Goal: Transaction & Acquisition: Purchase product/service

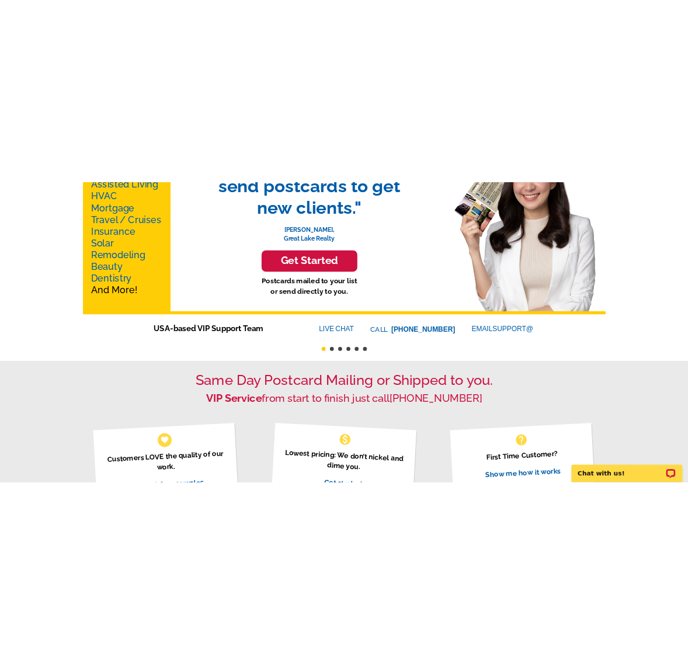
scroll to position [219, 0]
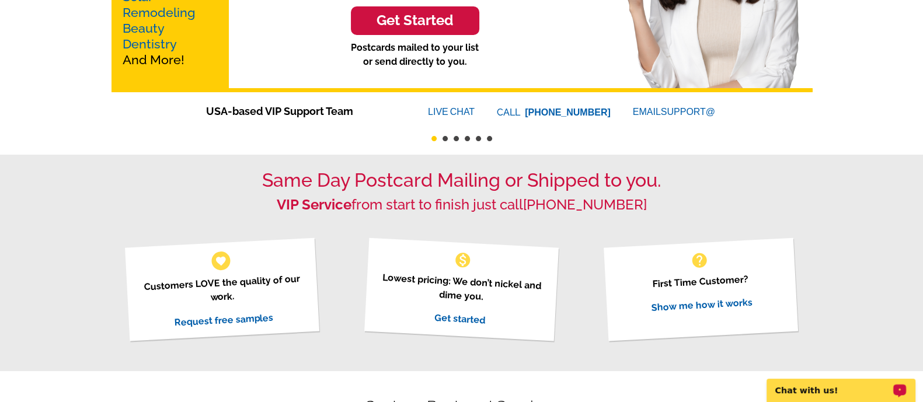
click at [747, 321] on p "Chat with us!" at bounding box center [833, 390] width 116 height 9
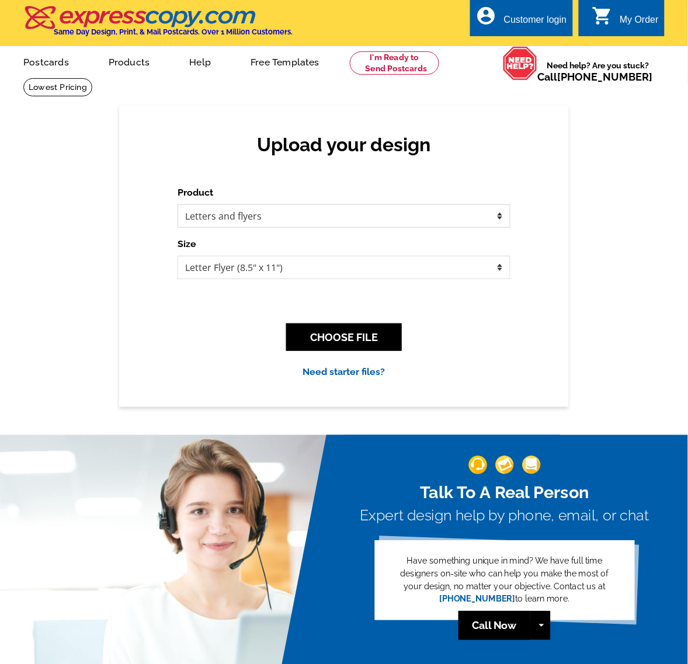
click at [232, 214] on select "Please select the type of file... Postcards Business Cards Letters and flyers G…" at bounding box center [343, 215] width 333 height 23
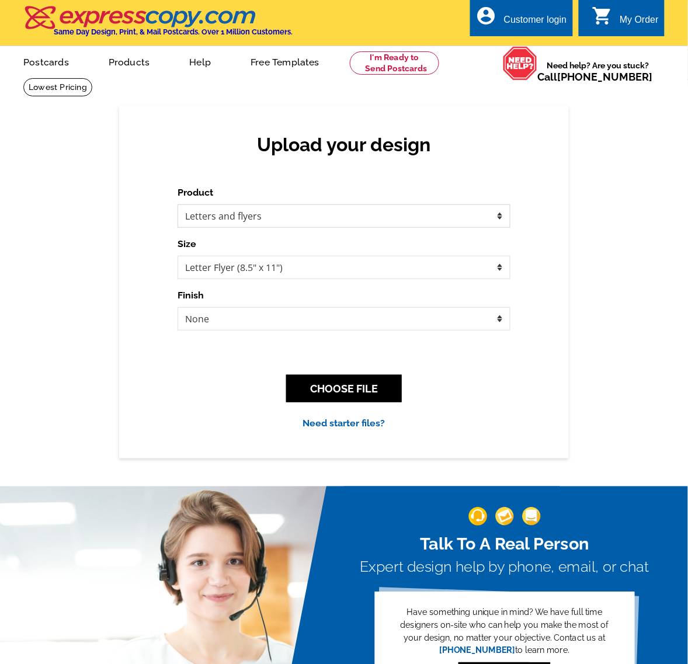
click at [177, 204] on select "Please select the type of file... Postcards Business Cards Letters and flyers G…" at bounding box center [343, 215] width 333 height 23
click at [358, 390] on button "CHOOSE FILE" at bounding box center [344, 388] width 116 height 27
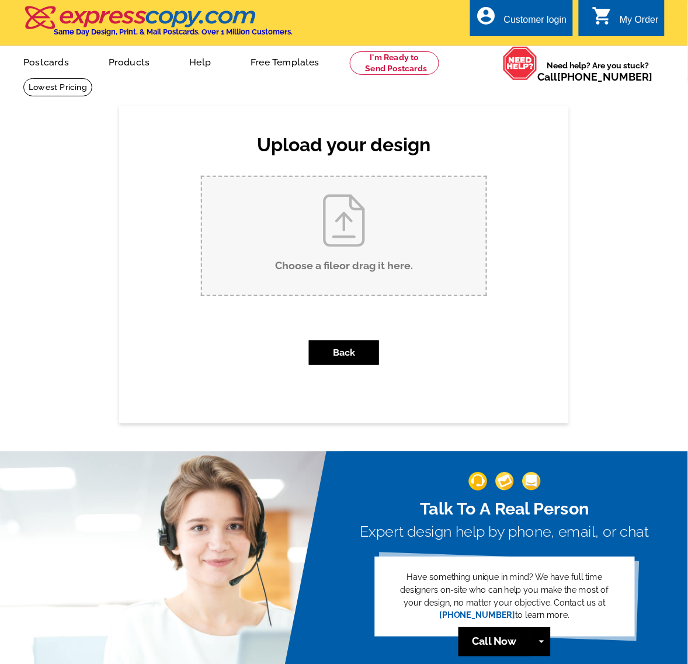
click at [346, 245] on input "Choose a file or drag it here ." at bounding box center [344, 236] width 284 height 118
type input "C:\fakepath\Peninsula Shine Co Brochure (3).pdf"
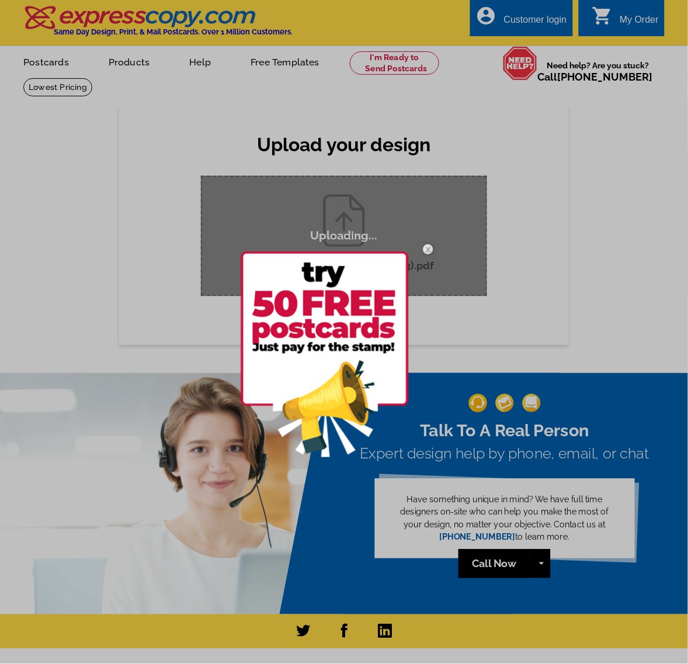
click at [424, 249] on img at bounding box center [428, 249] width 34 height 34
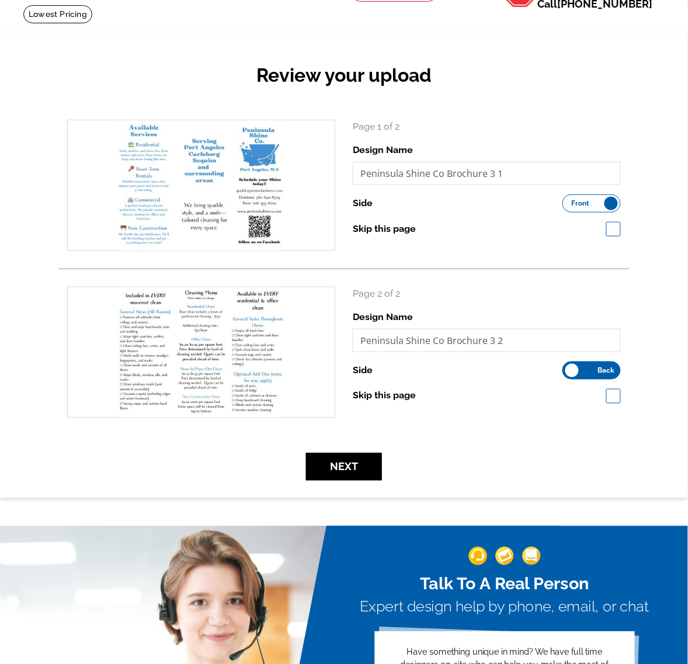
scroll to position [146, 0]
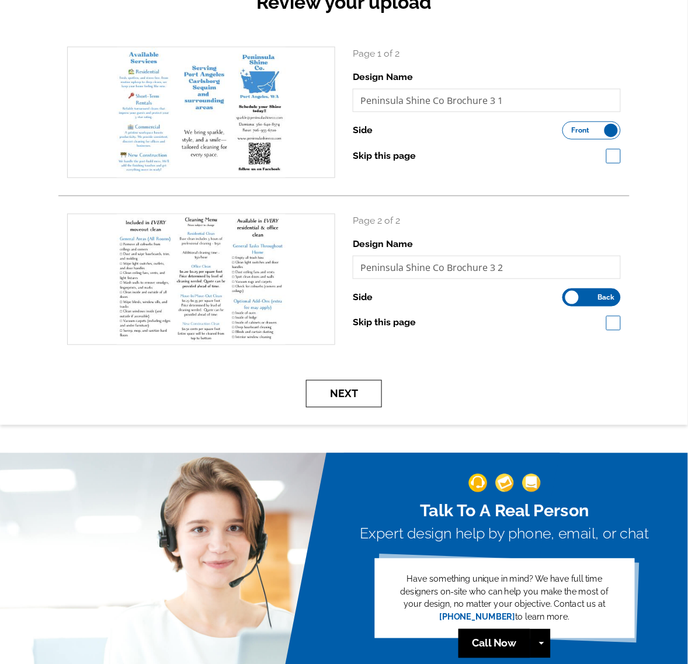
click at [346, 398] on button "Next" at bounding box center [344, 393] width 76 height 27
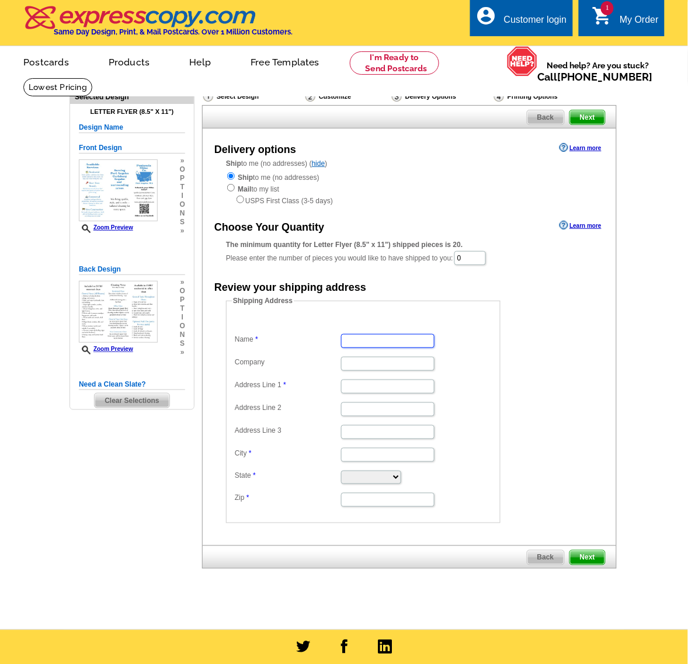
click at [366, 346] on input "Name" at bounding box center [387, 341] width 93 height 14
type input "[PERSON_NAME]"
type input "Peninsula Shine Co., LLC"
type input "[STREET_ADDRESS]"
type input "[GEOGRAPHIC_DATA]"
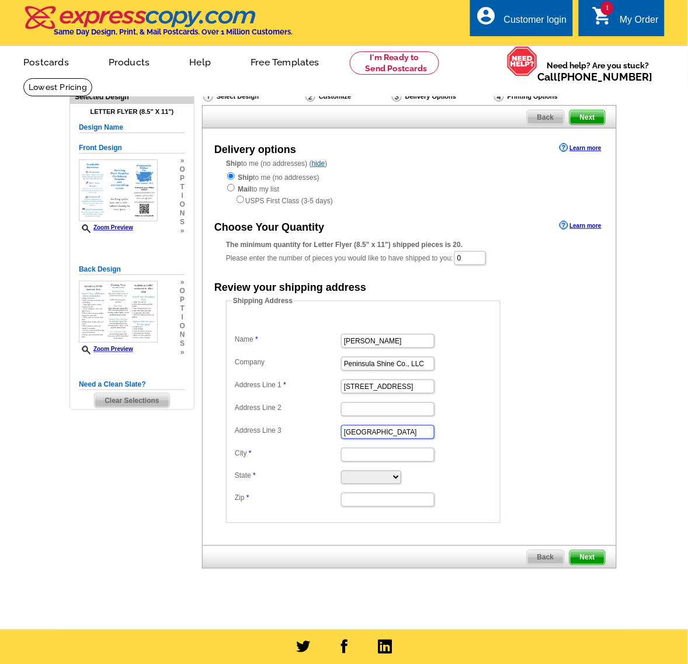
type input "[GEOGRAPHIC_DATA]"
select select "WA"
type input "98362-7519"
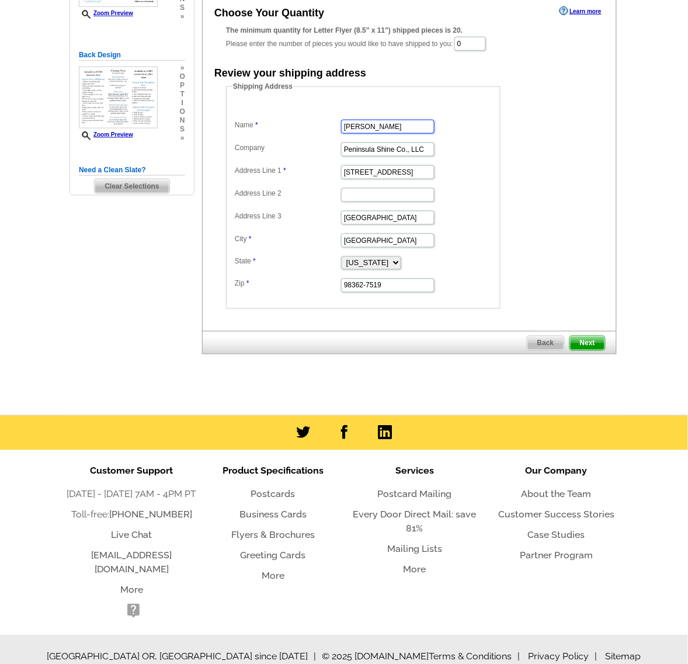
scroll to position [216, 0]
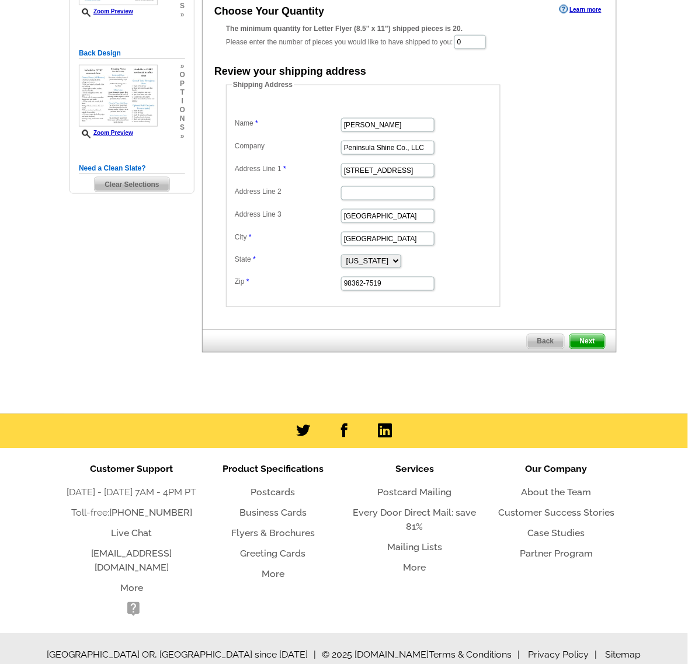
click at [591, 347] on span "Next" at bounding box center [587, 341] width 35 height 14
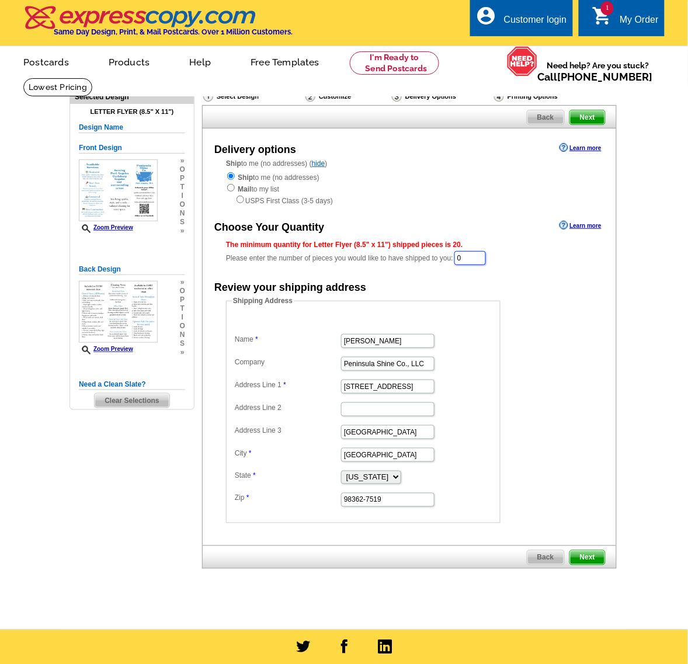
drag, startPoint x: 483, startPoint y: 260, endPoint x: 442, endPoint y: 260, distance: 40.9
click at [442, 260] on div "The minimum quantity for Letter Flyer (8.5" x 11") shipped pieces is 20. Please…" at bounding box center [409, 252] width 367 height 27
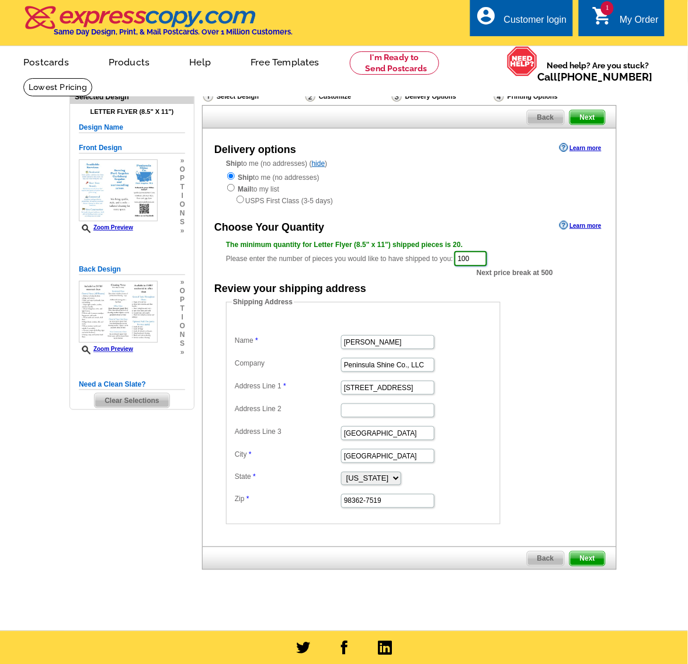
type input "100"
click at [570, 339] on form "Shipping Address Name [PERSON_NAME] Company Peninsula Shine Co., LLC Address Li…" at bounding box center [409, 411] width 367 height 228
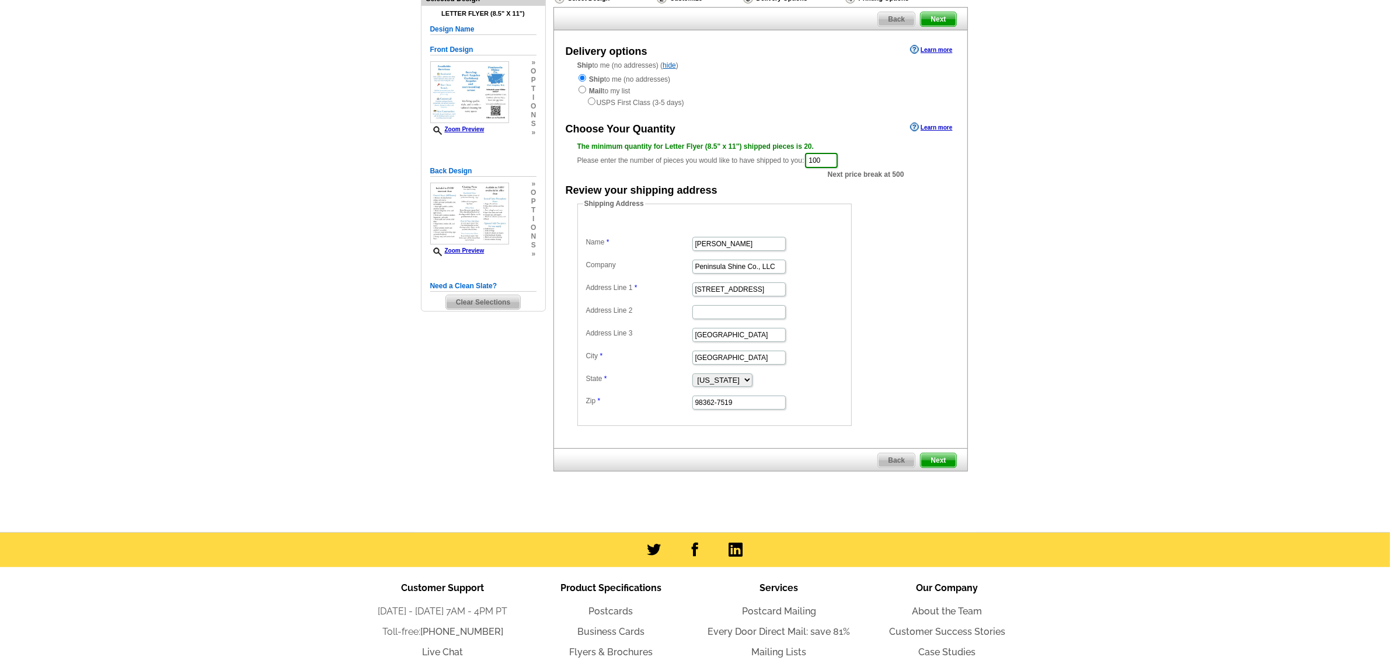
scroll to position [146, 0]
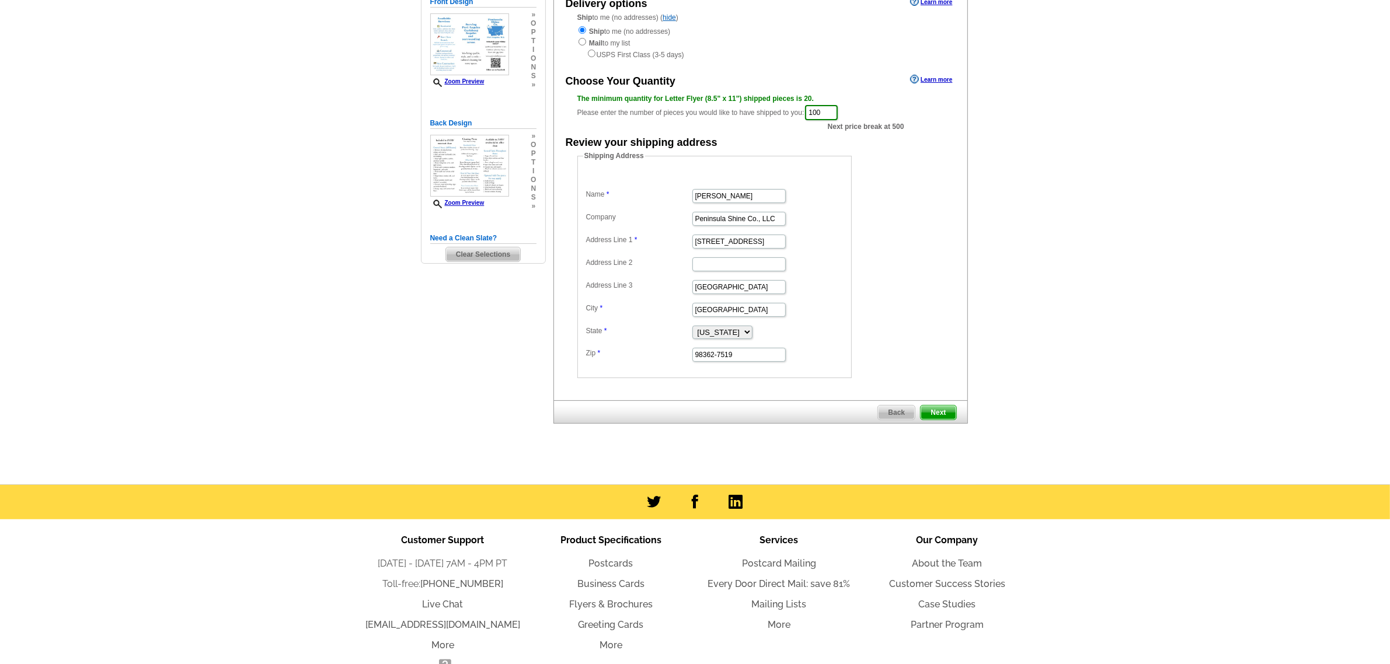
click at [687, 416] on span "Next" at bounding box center [938, 413] width 35 height 14
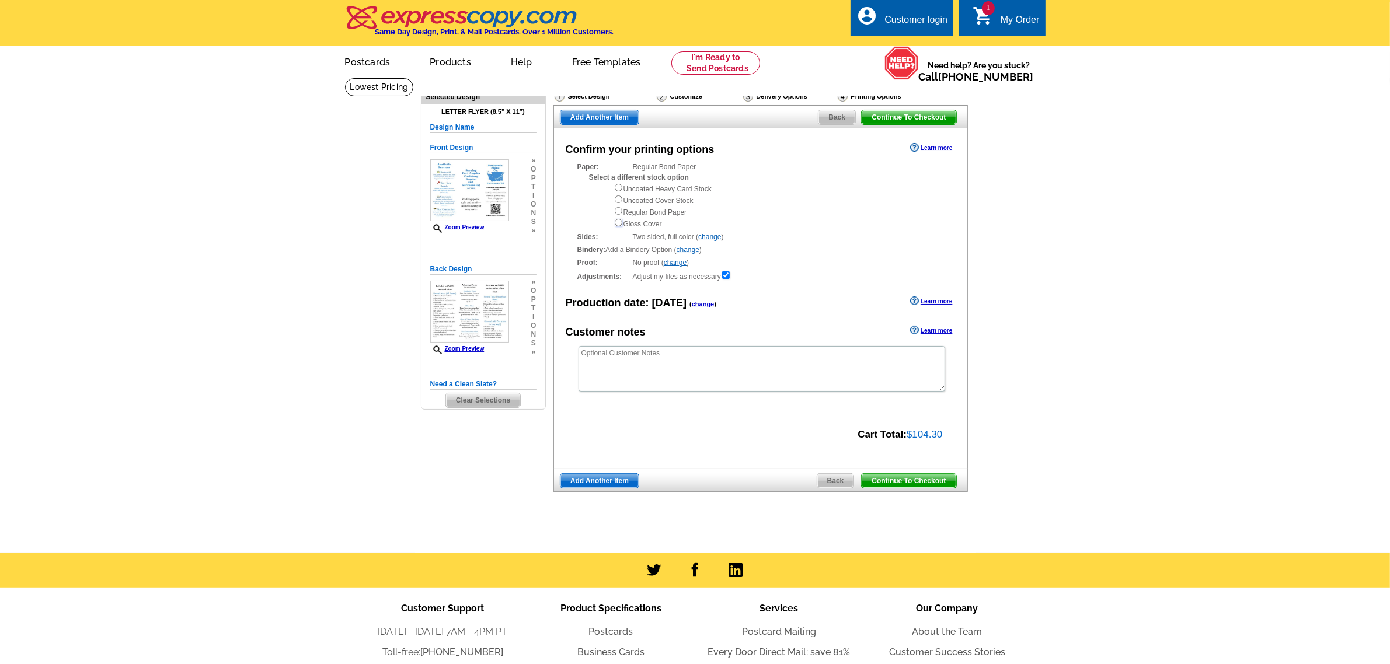
click at [619, 224] on input "radio" at bounding box center [619, 223] width 8 height 8
radio input "true"
click at [690, 252] on link "change" at bounding box center [688, 250] width 23 height 8
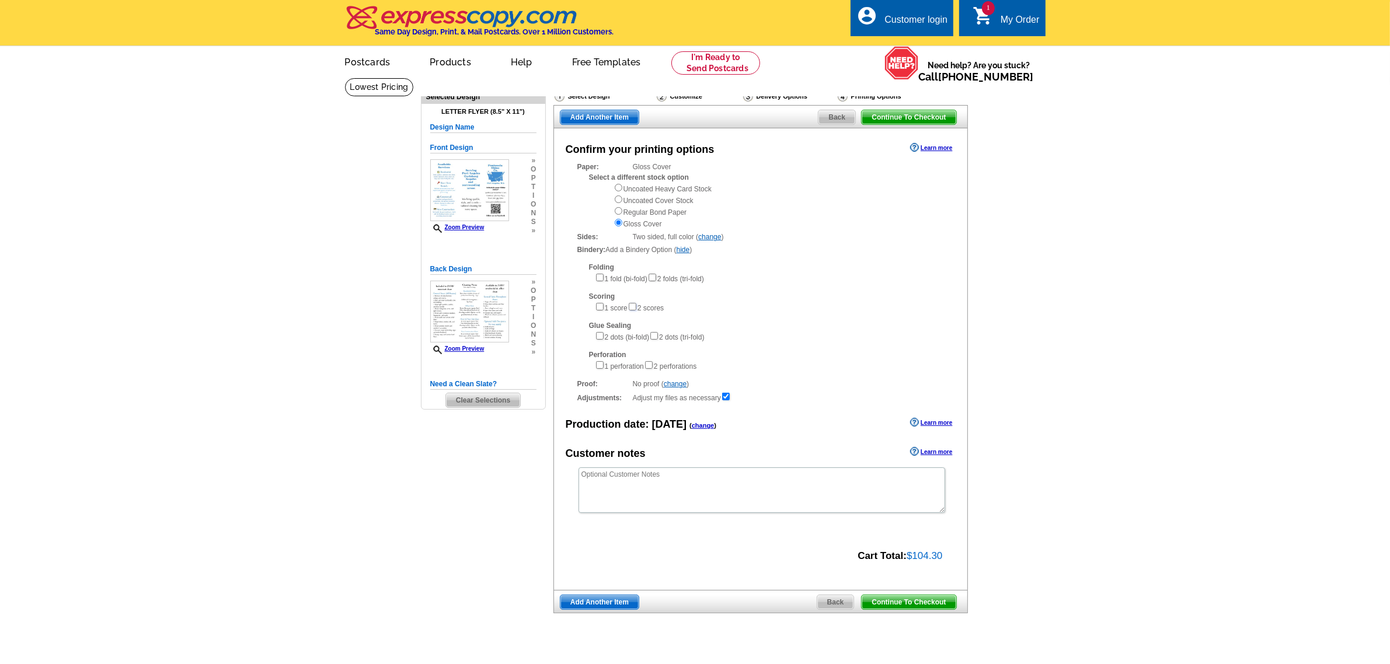
click at [636, 310] on input"] "checkbox" at bounding box center [633, 307] width 8 height 8
checkbox input"] "true"
click at [678, 387] on link "change" at bounding box center [675, 384] width 23 height 8
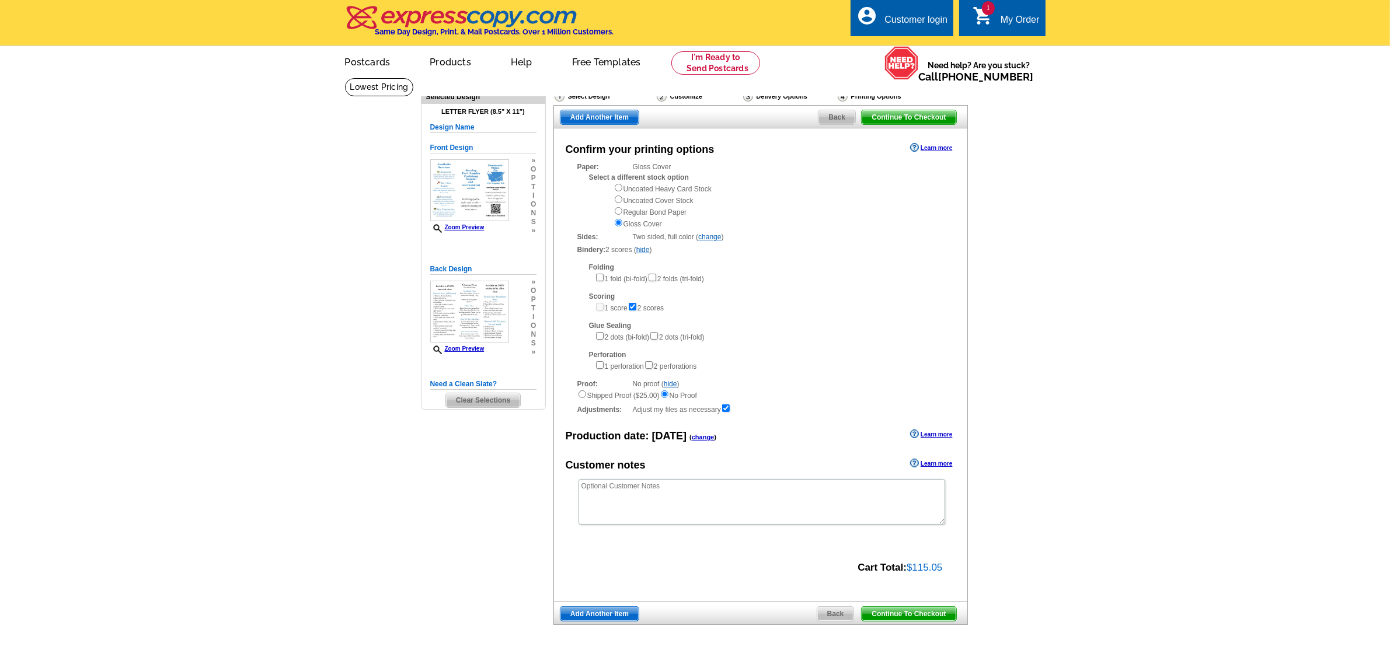
click at [672, 388] on link "hide" at bounding box center [670, 384] width 13 height 8
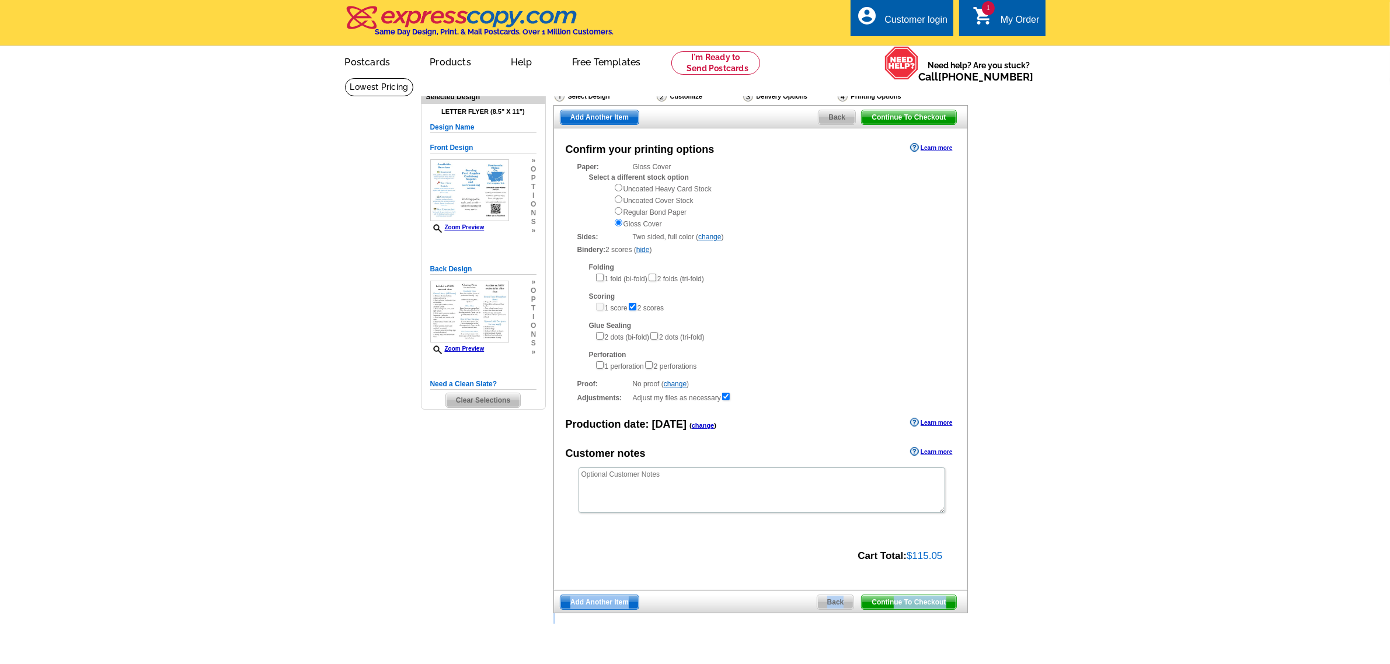
drag, startPoint x: 895, startPoint y: 605, endPoint x: 529, endPoint y: 556, distance: 369.2
click at [529, 556] on div "Need Help? call 800-260-5887, chat with support, or have our designers make som…" at bounding box center [695, 371] width 560 height 586
click at [490, 550] on div "Need Help? call 800-260-5887, chat with support, or have our designers make som…" at bounding box center [695, 371] width 560 height 586
click at [618, 213] on input "radio" at bounding box center [619, 211] width 8 height 8
radio input "true"
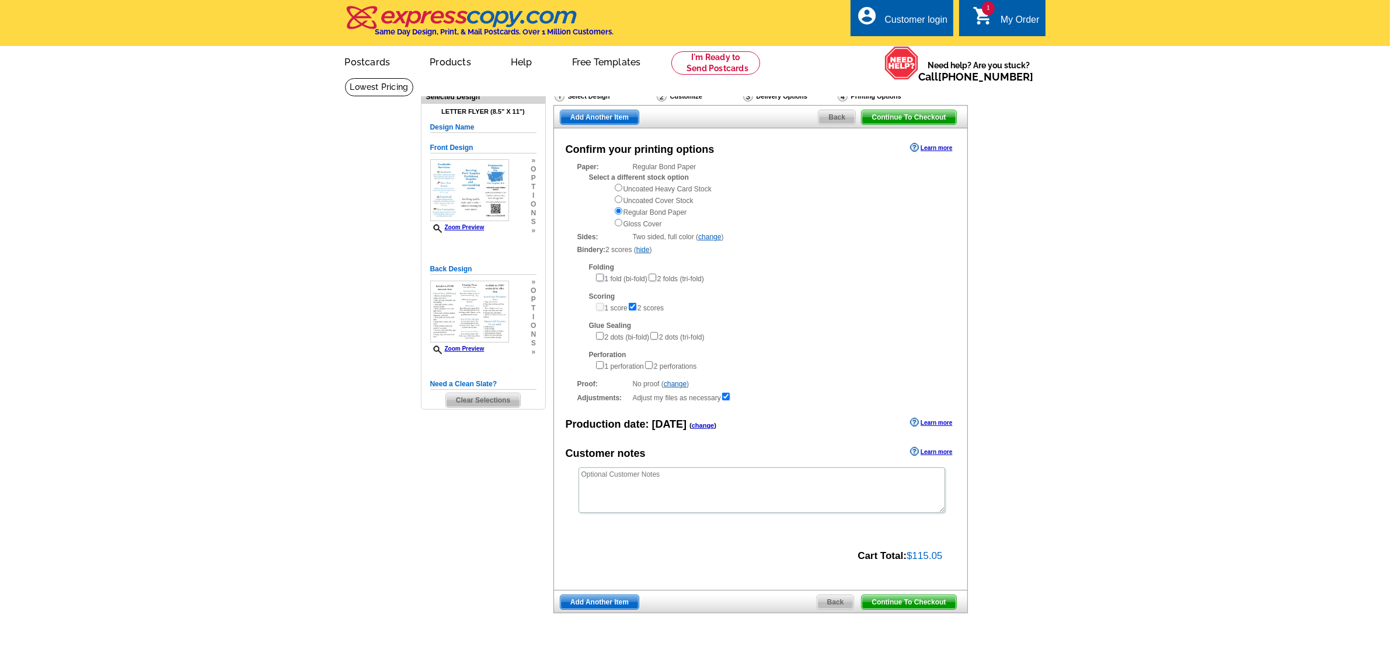
click at [598, 279] on input"] "checkbox" at bounding box center [600, 278] width 8 height 8
checkbox input"] "false"
click at [597, 277] on input"] "checkbox" at bounding box center [600, 278] width 8 height 8
checkbox input"] "false"
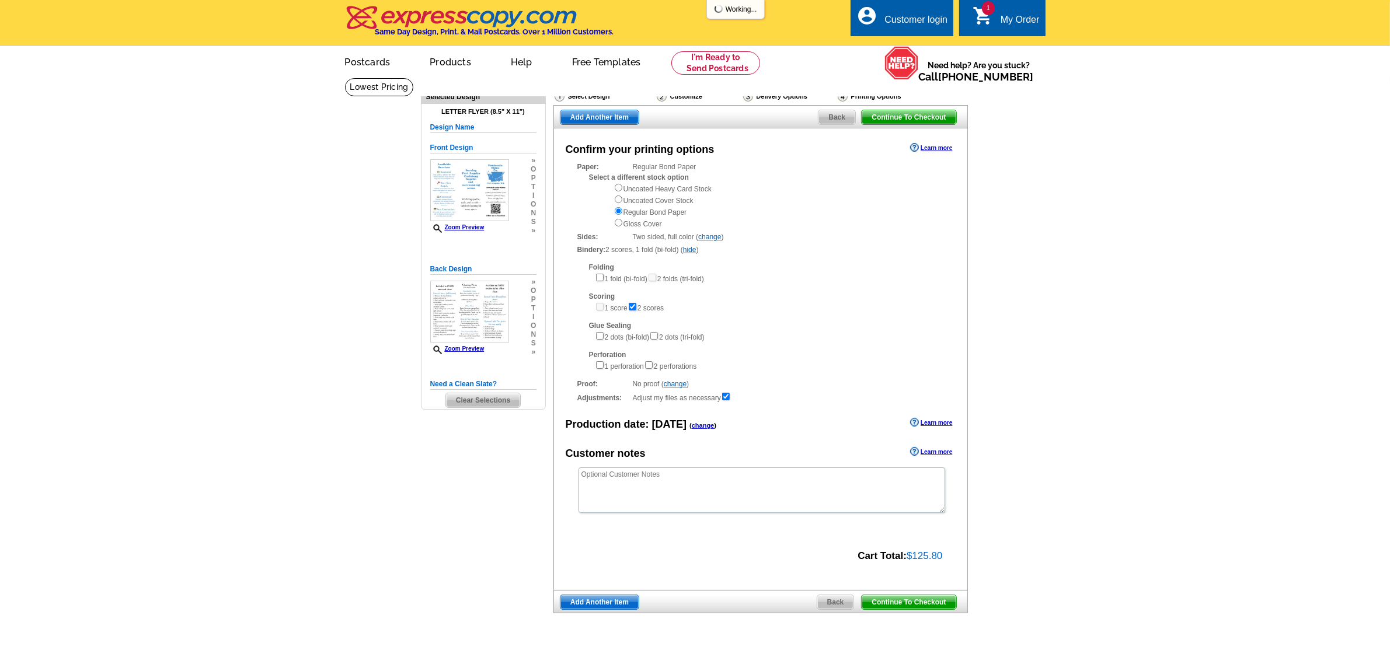
click at [636, 308] on input"] "checkbox" at bounding box center [633, 307] width 8 height 8
checkbox input"] "false"
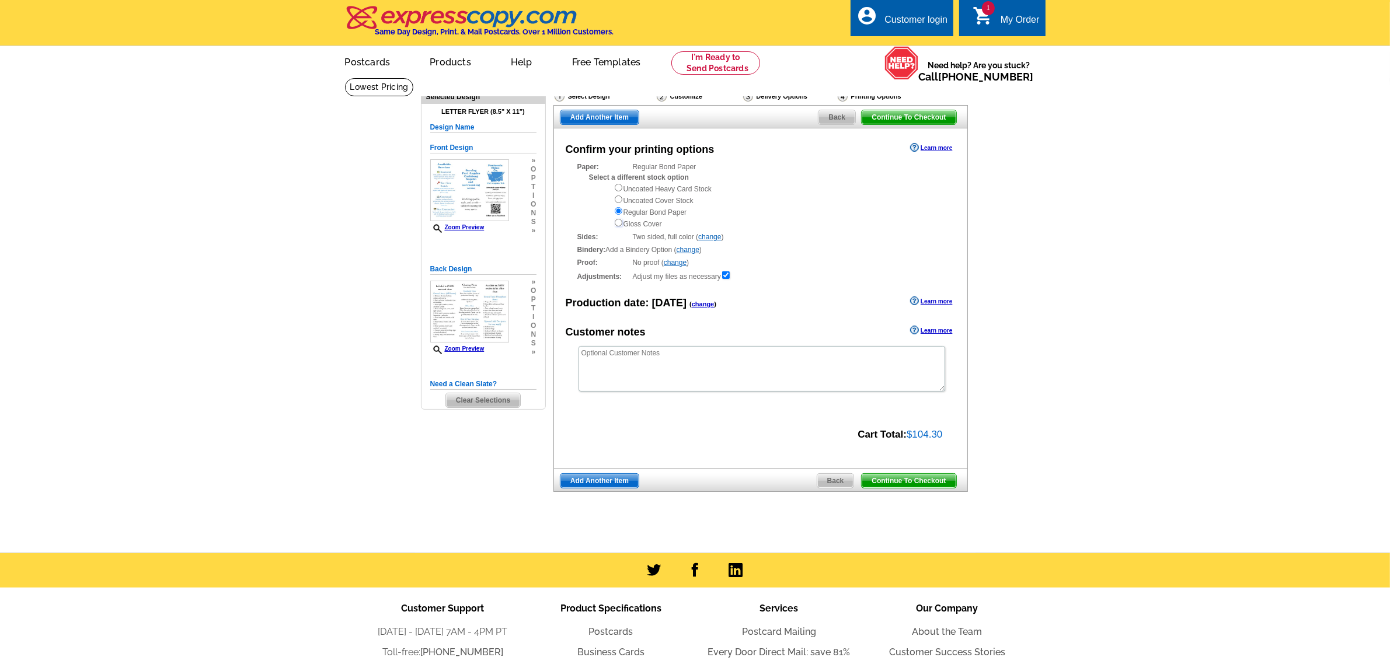
click at [619, 223] on input "radio" at bounding box center [619, 223] width 8 height 8
radio input "true"
click at [687, 254] on link "change" at bounding box center [688, 250] width 23 height 8
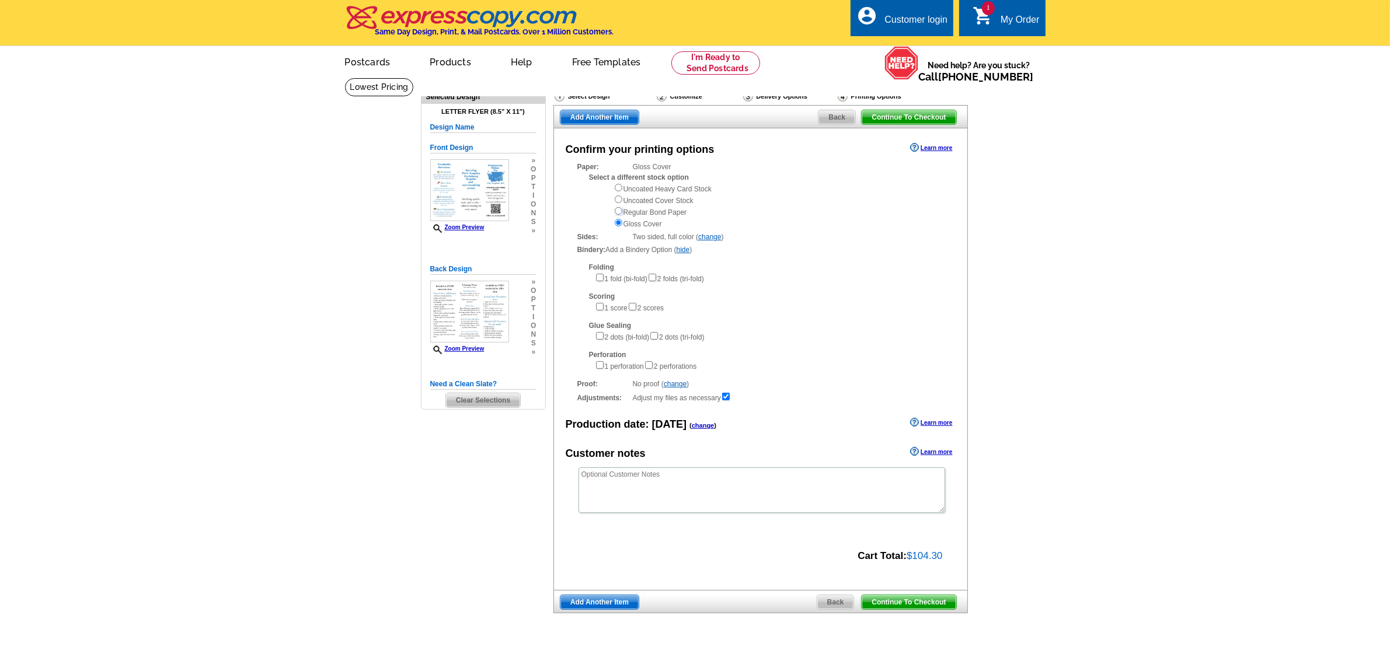
click at [618, 209] on input "radio" at bounding box center [619, 211] width 8 height 8
radio input "true"
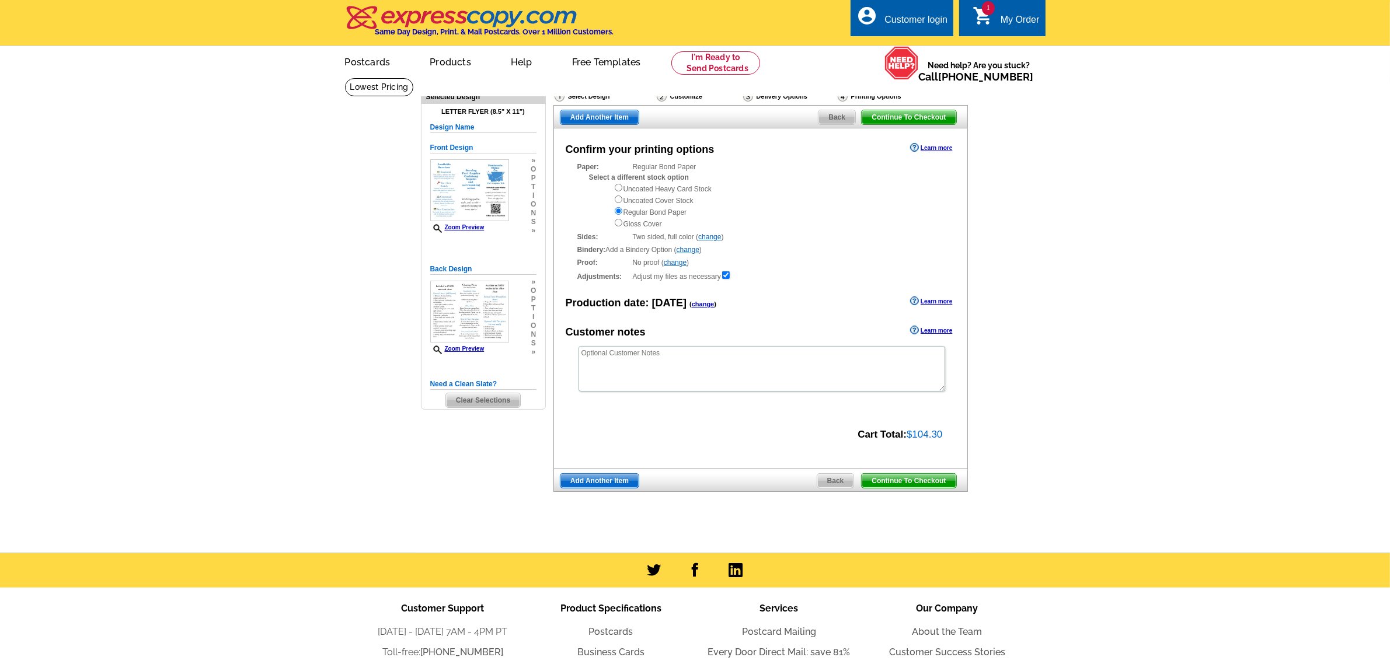
click at [693, 252] on link "change" at bounding box center [688, 250] width 23 height 8
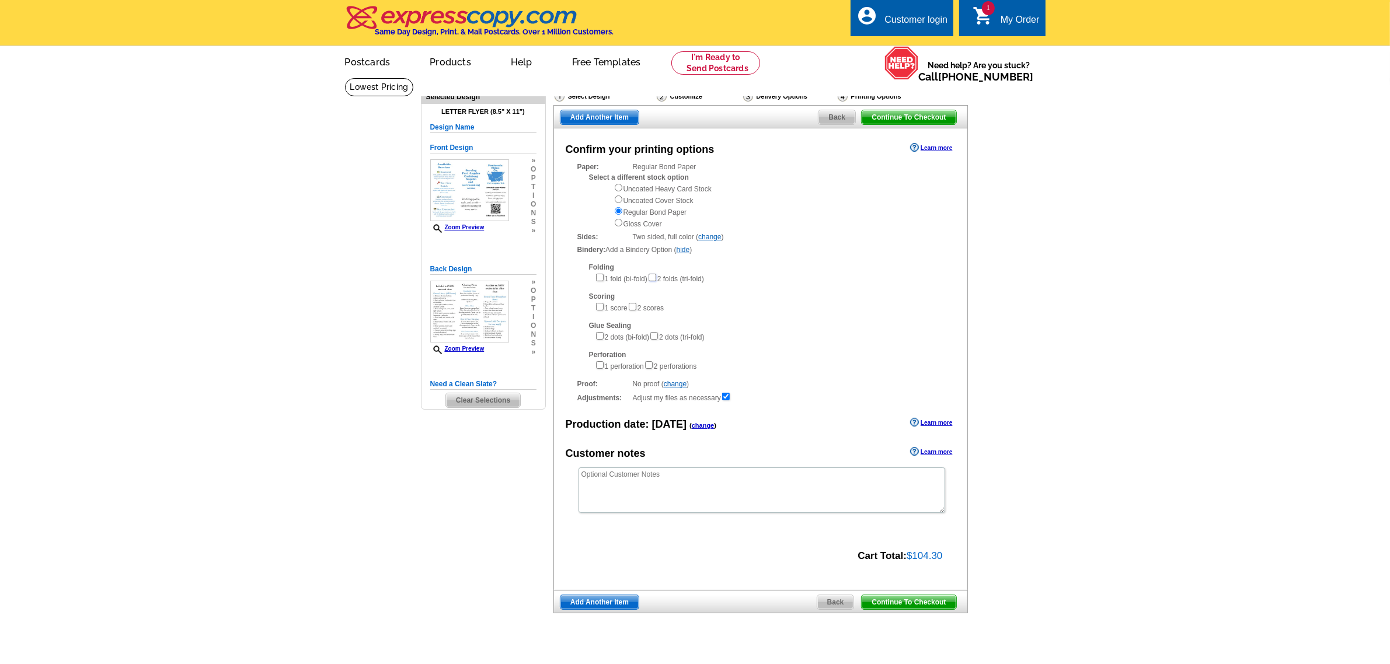
click at [656, 281] on input"] "checkbox" at bounding box center [653, 278] width 8 height 8
checkbox input"] "true"
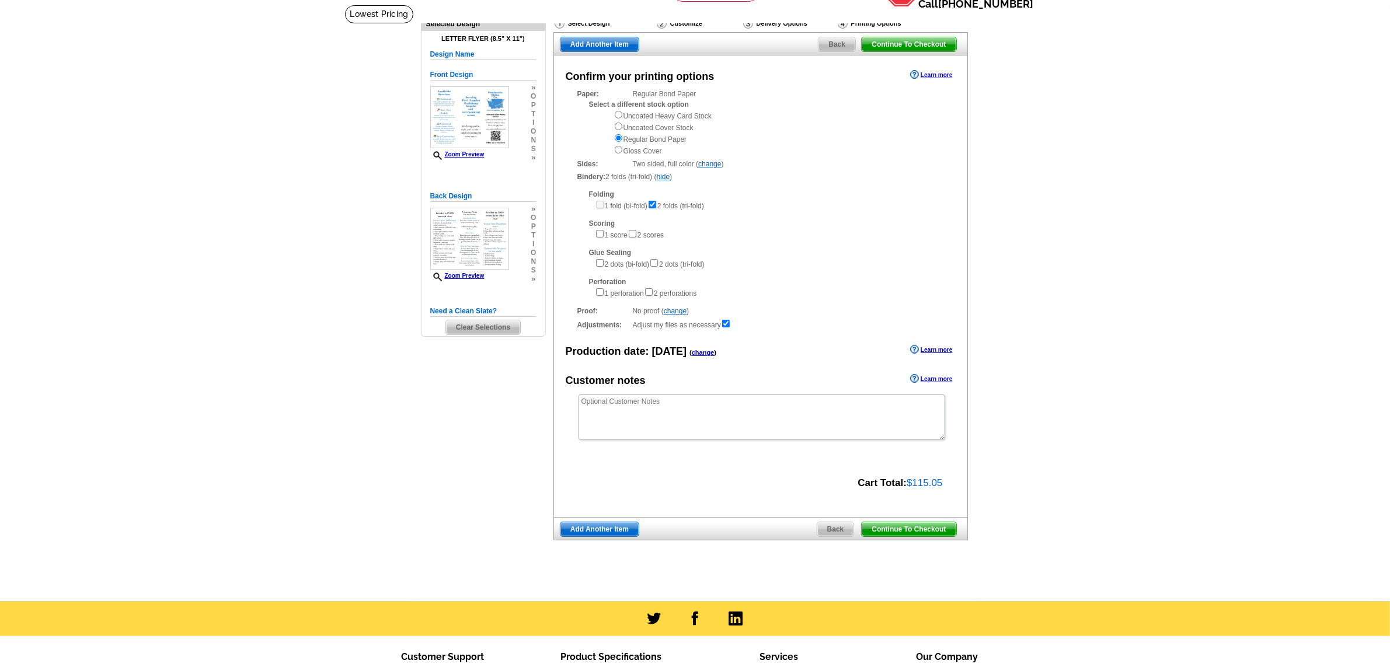
scroll to position [146, 0]
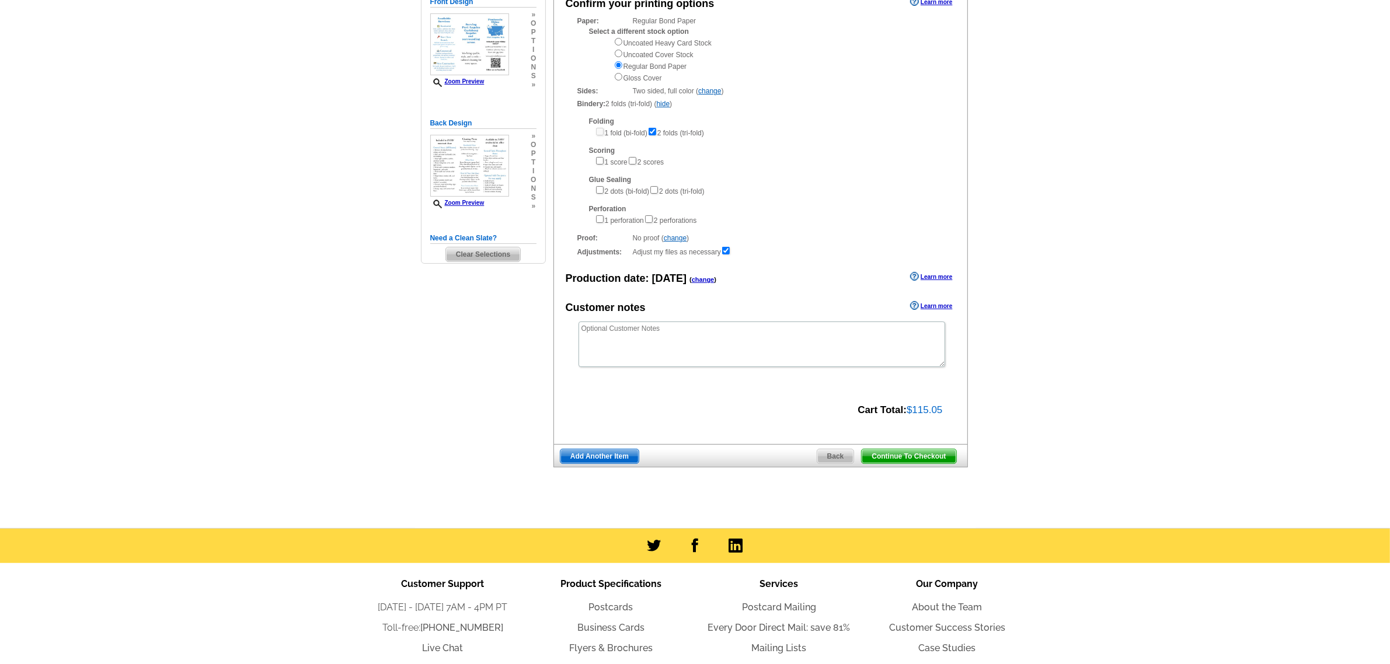
click at [914, 462] on span "Continue To Checkout" at bounding box center [909, 456] width 94 height 14
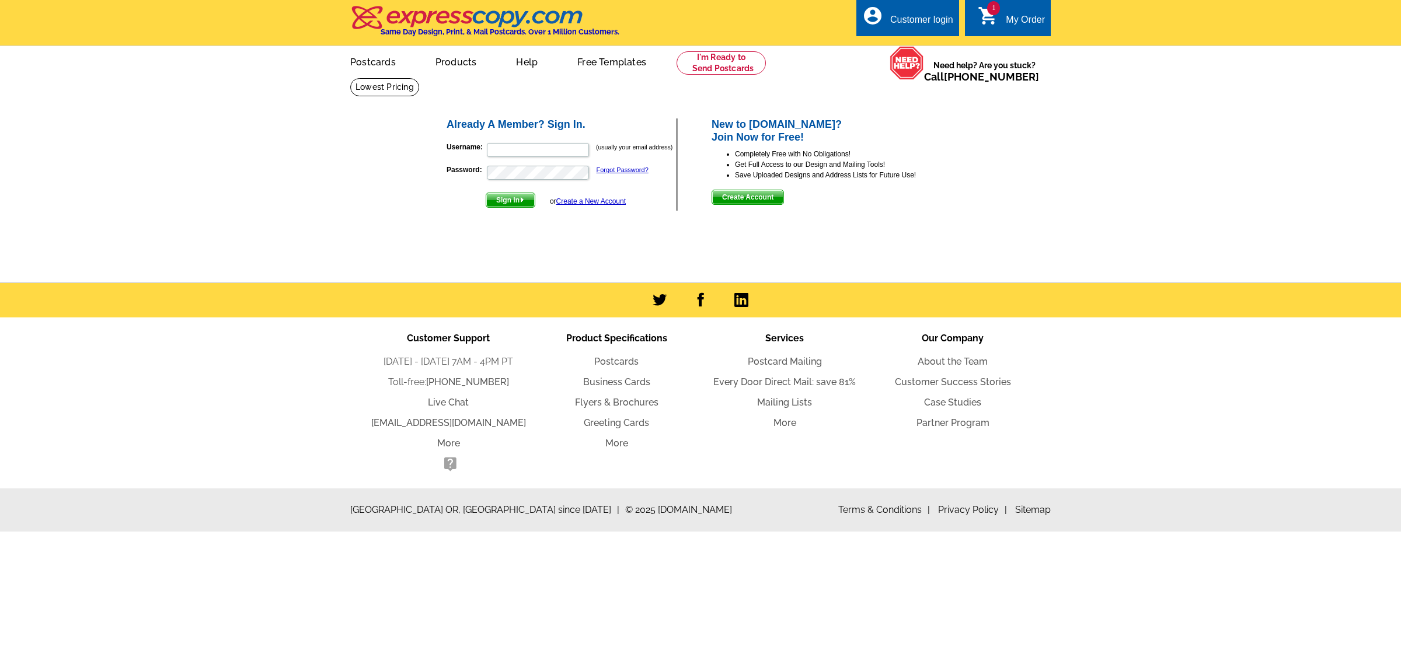
click at [731, 197] on span "Create Account" at bounding box center [747, 197] width 71 height 14
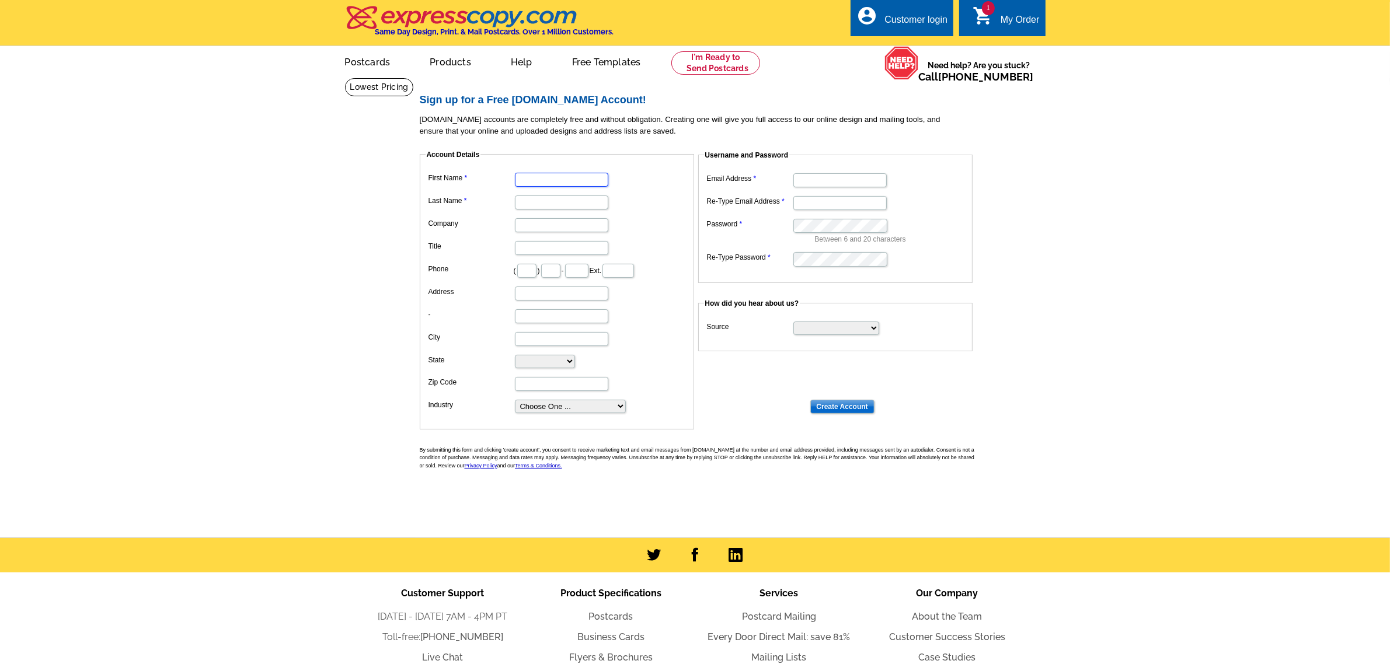
click at [563, 177] on input "First Name" at bounding box center [561, 180] width 93 height 14
type input "Rosella"
type input "McCreary"
type input "Peninsula Shine Co., LLC"
type input "706"
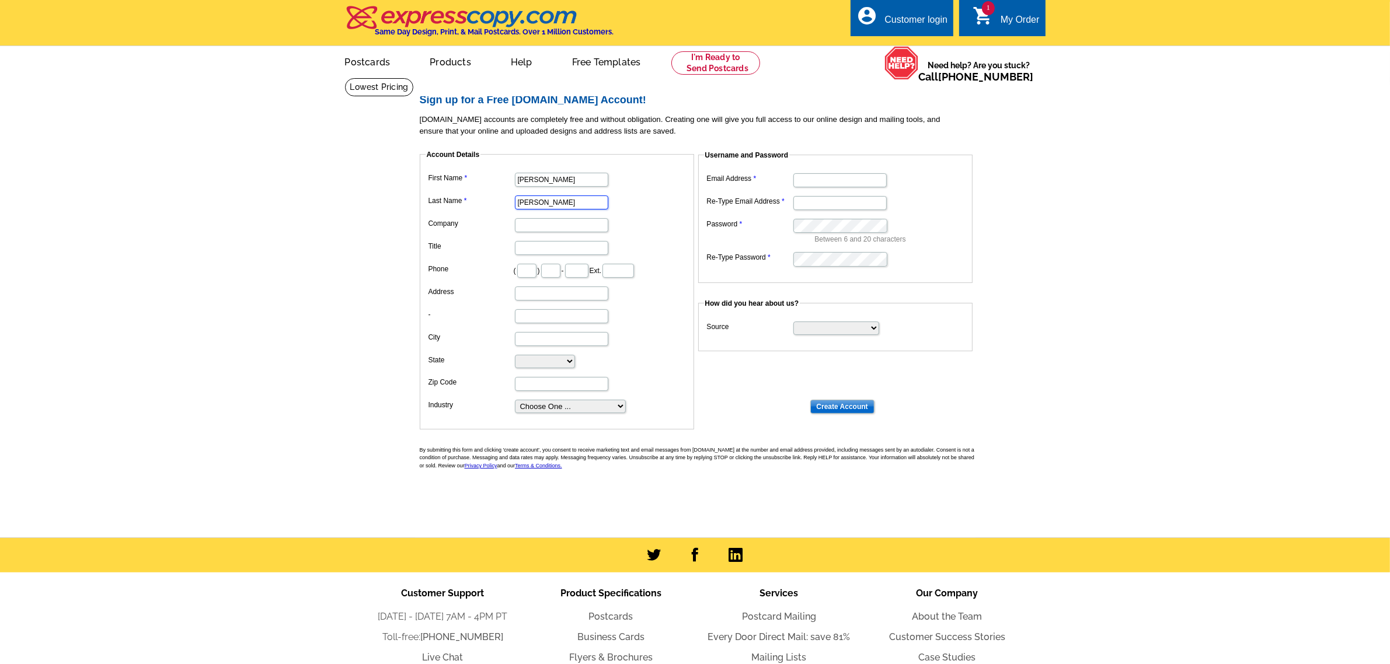
type input "955"
type input "6720"
type input "1506 S Cedar St"
type input "Port Angeles"
select select "WA"
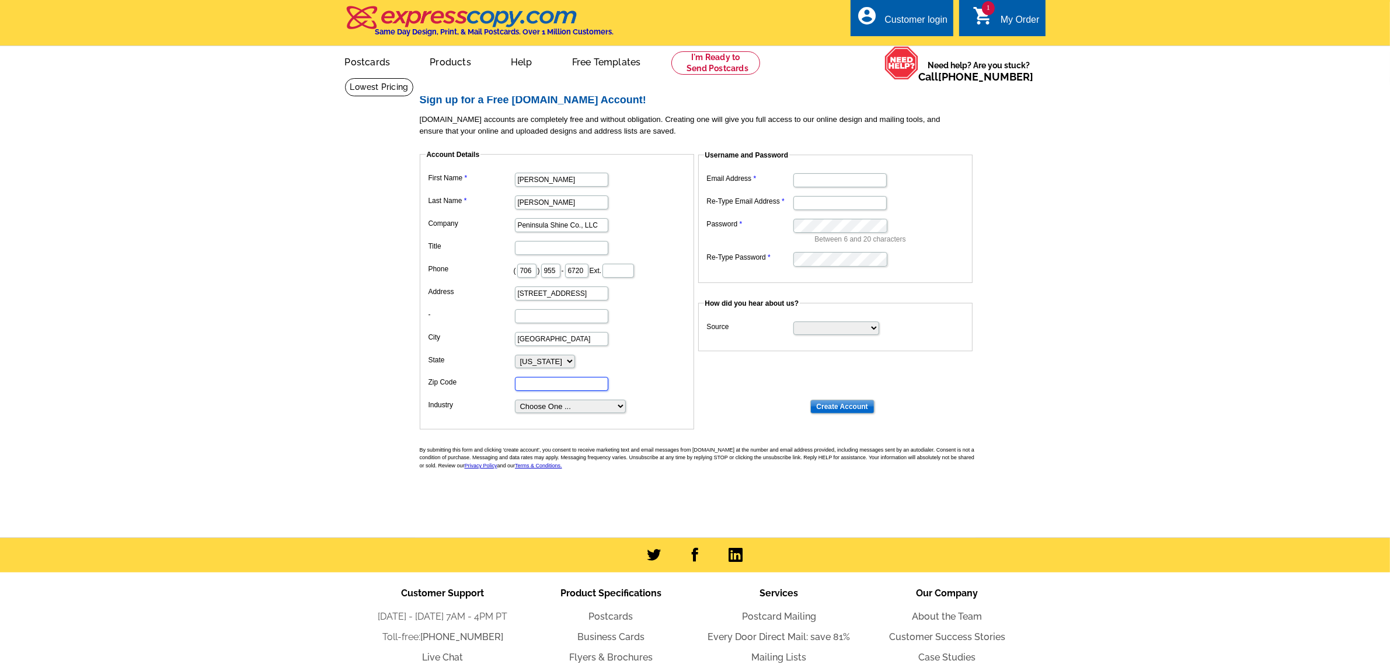
type input "98362-7519"
click at [845, 182] on input "Email Address" at bounding box center [839, 180] width 93 height 14
type input "[EMAIL_ADDRESS][DOMAIN_NAME]"
click at [824, 206] on input "Re-Type Email Address" at bounding box center [839, 203] width 93 height 14
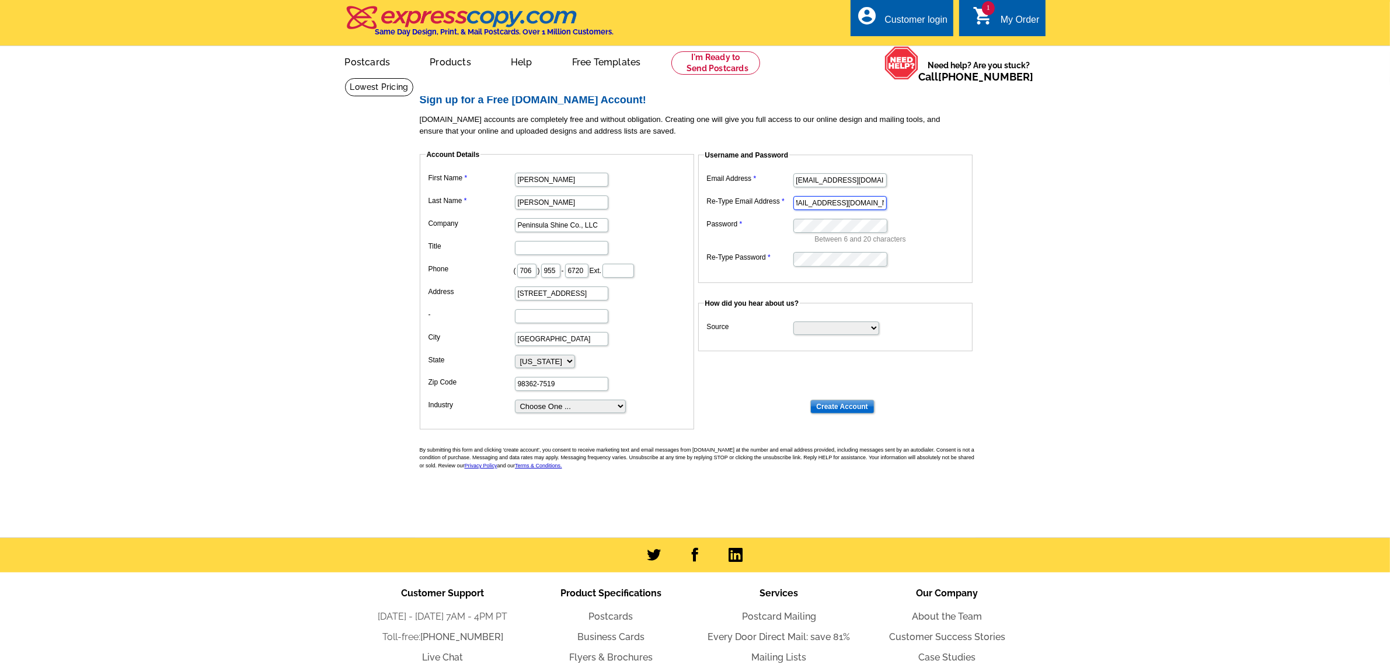
type input "[EMAIL_ADDRESS][DOMAIN_NAME]"
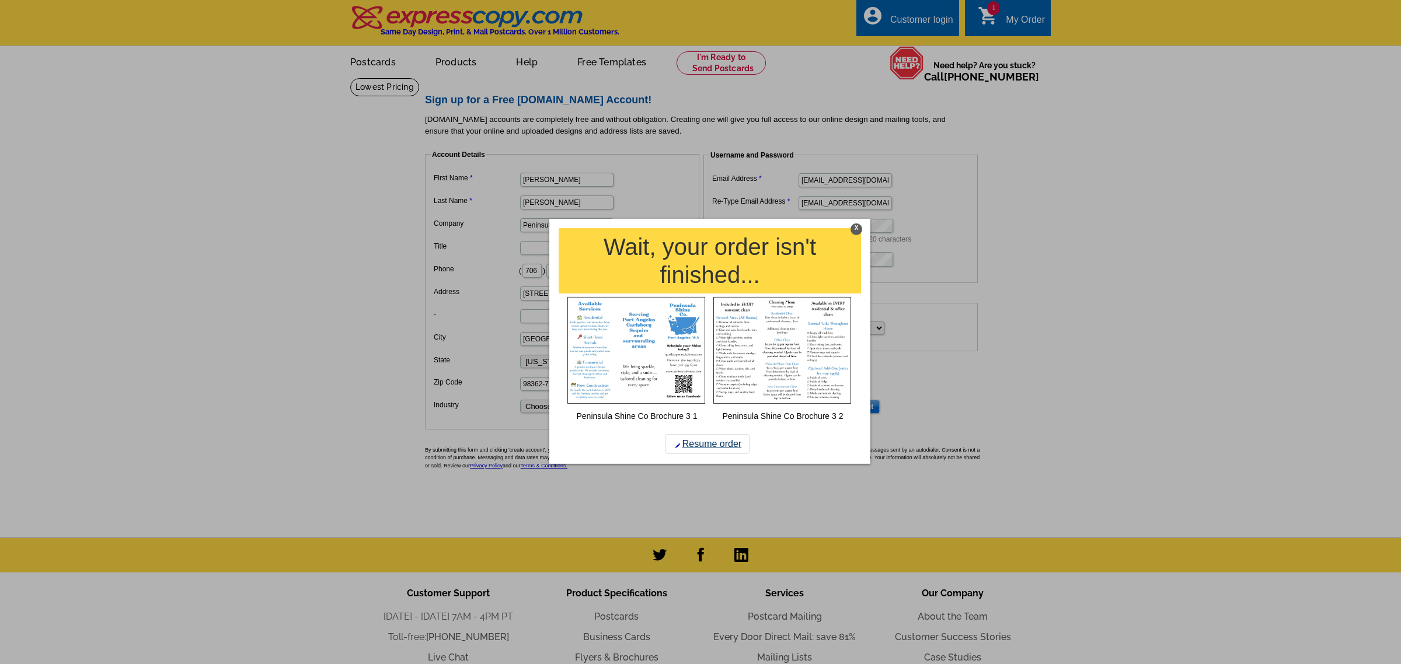
click at [707, 439] on link "Resume order" at bounding box center [707, 444] width 84 height 20
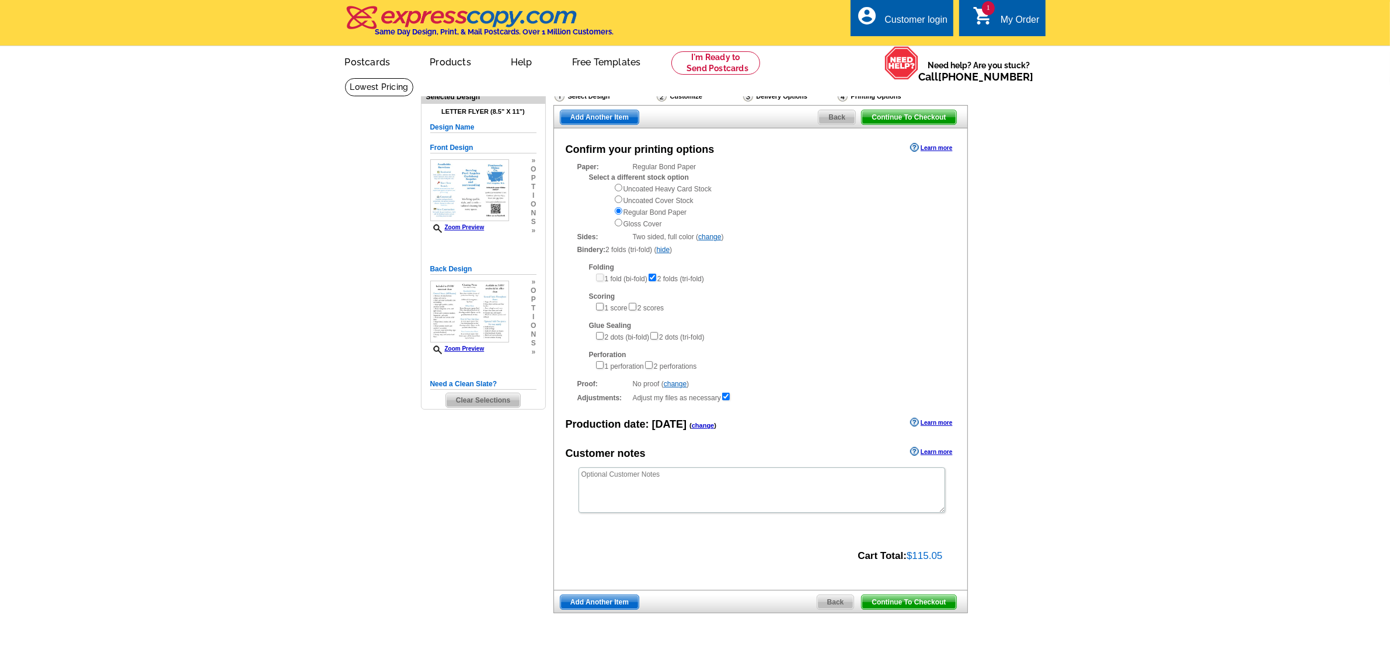
click at [903, 609] on span "Continue To Checkout" at bounding box center [909, 602] width 94 height 14
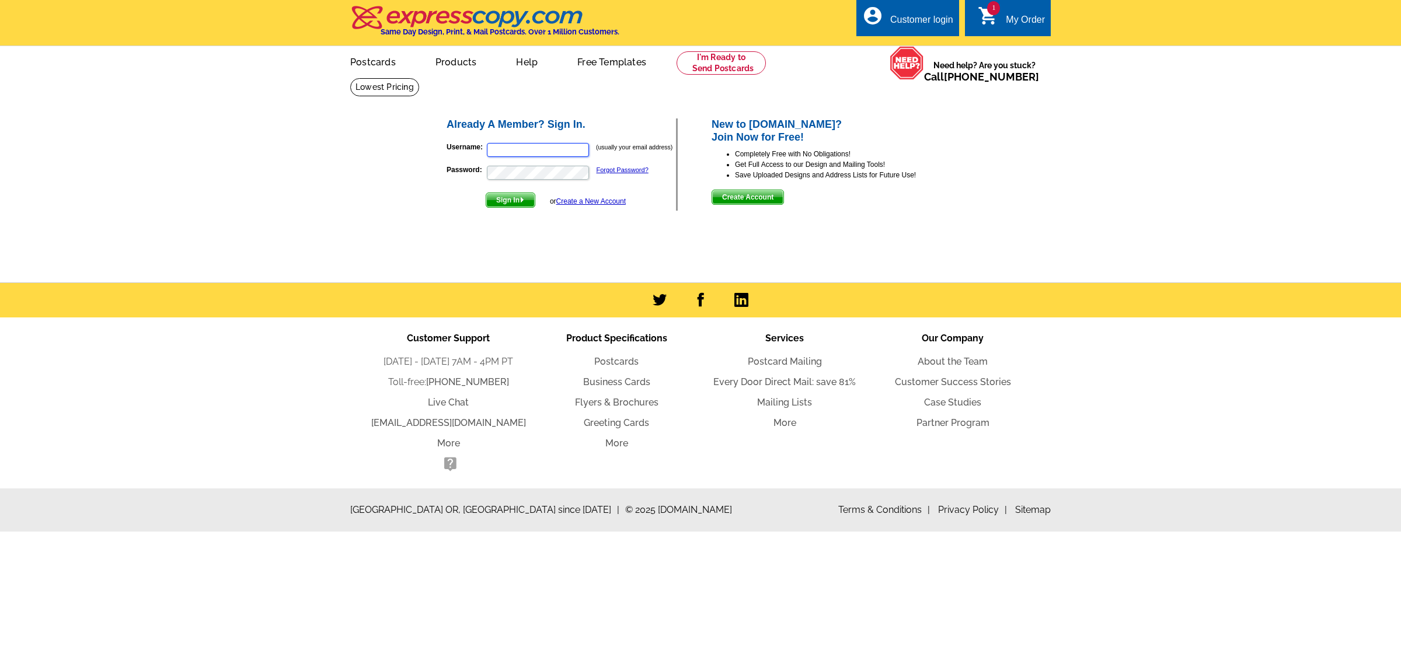
click at [534, 148] on input "Username:" at bounding box center [538, 150] width 102 height 14
type input "PeninsulaShine"
click at [523, 206] on span "Sign In" at bounding box center [510, 200] width 48 height 14
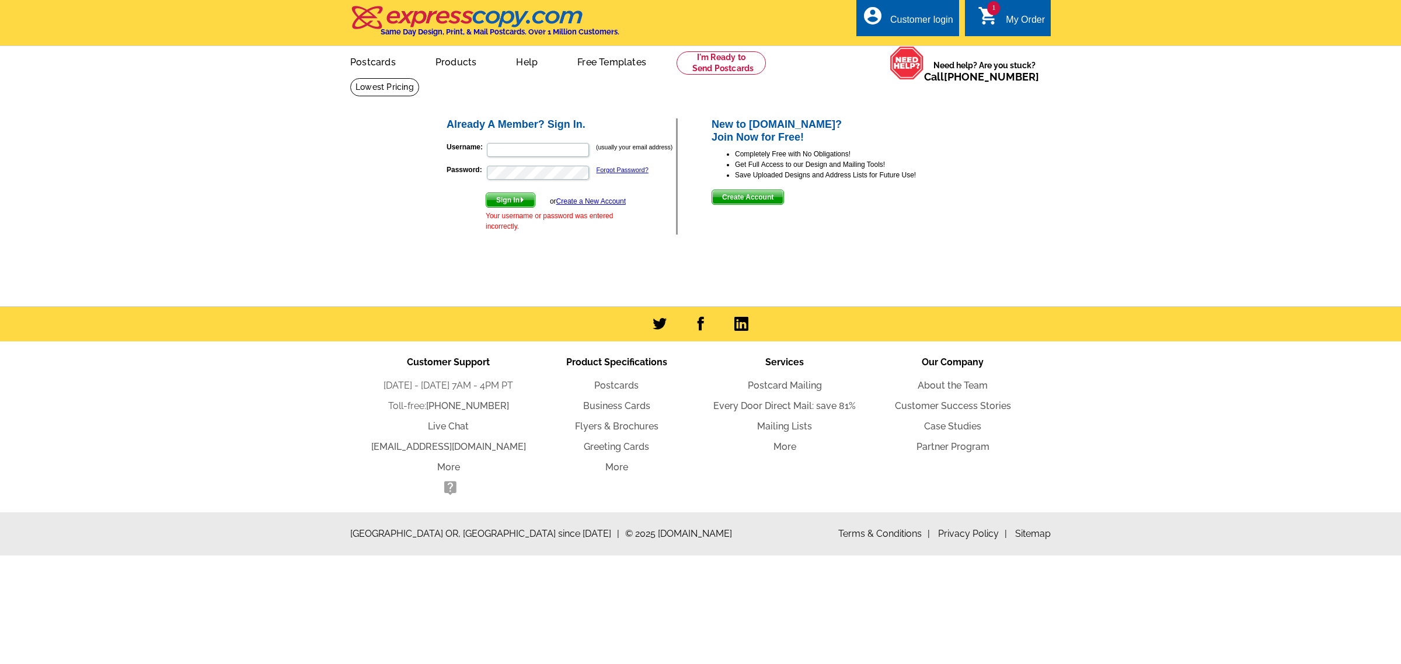
click at [748, 196] on span "Create Account" at bounding box center [747, 197] width 71 height 14
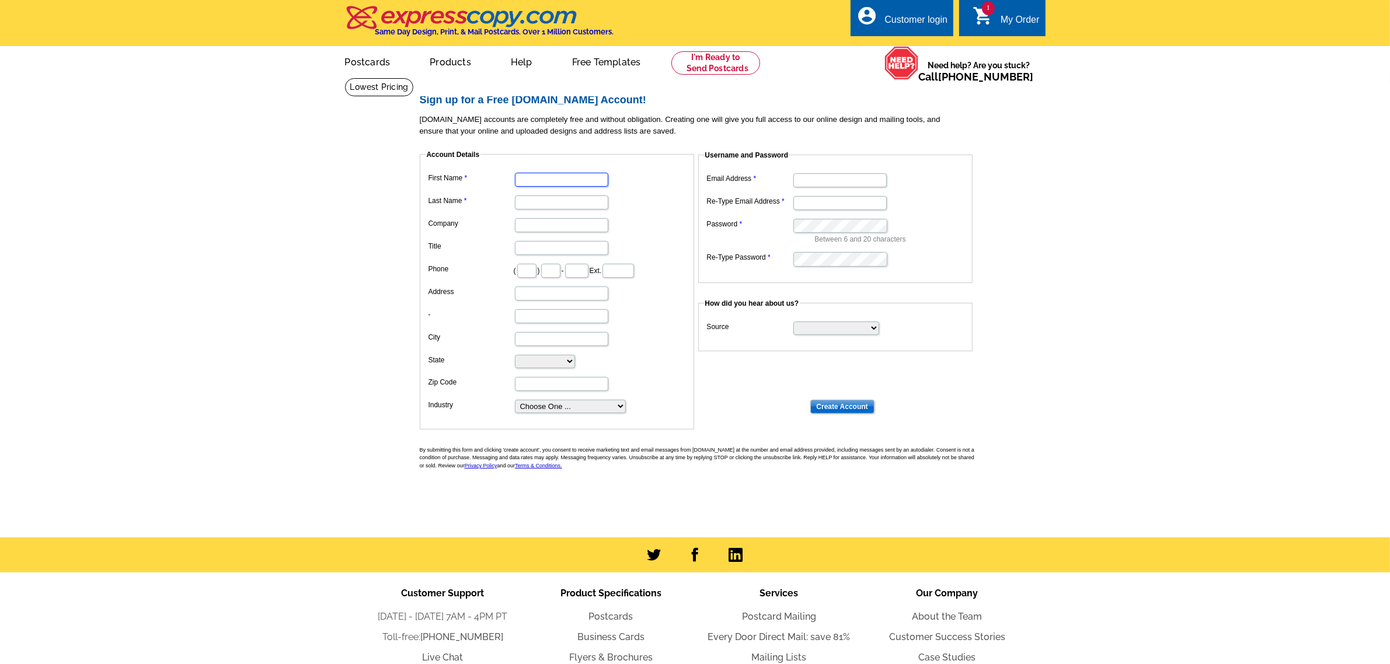
click at [576, 179] on input "First Name" at bounding box center [561, 180] width 93 height 14
type input "[PERSON_NAME]"
type input "Peninsula Shine Co., LLC"
type input "706"
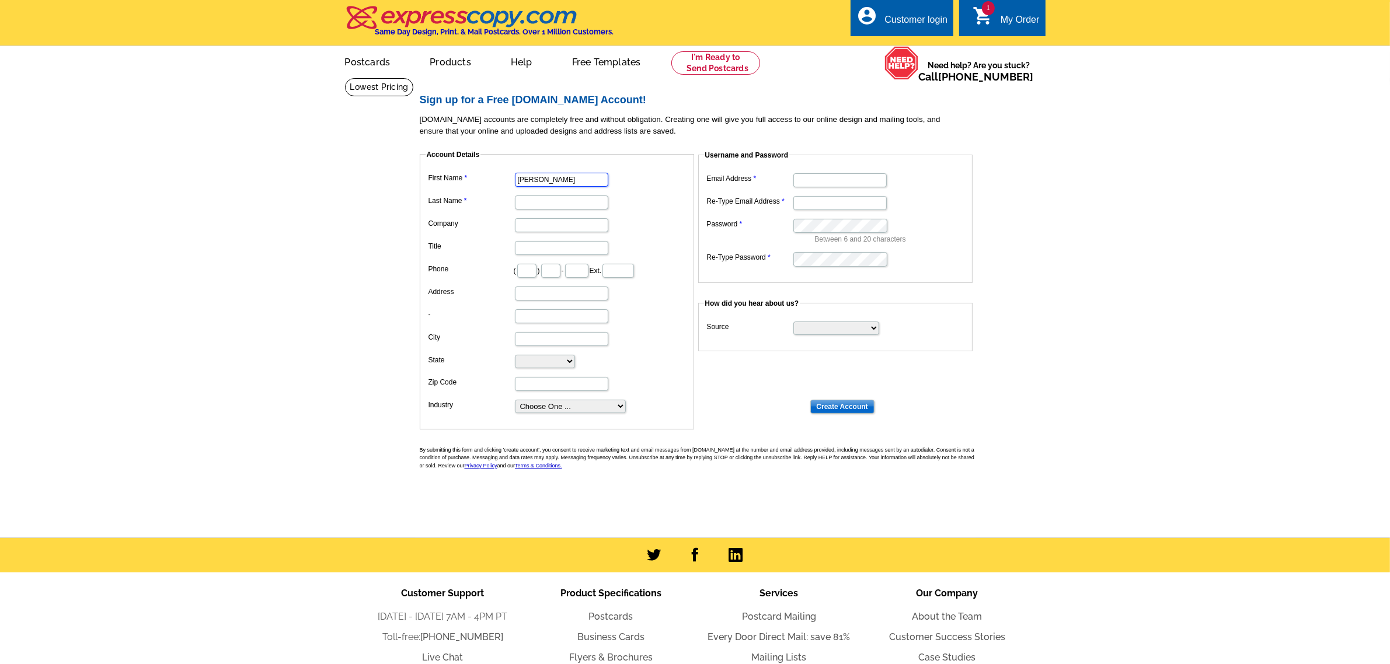
type input "955"
type input "6720"
type input "[STREET_ADDRESS]"
type input "[GEOGRAPHIC_DATA]"
select select "WA"
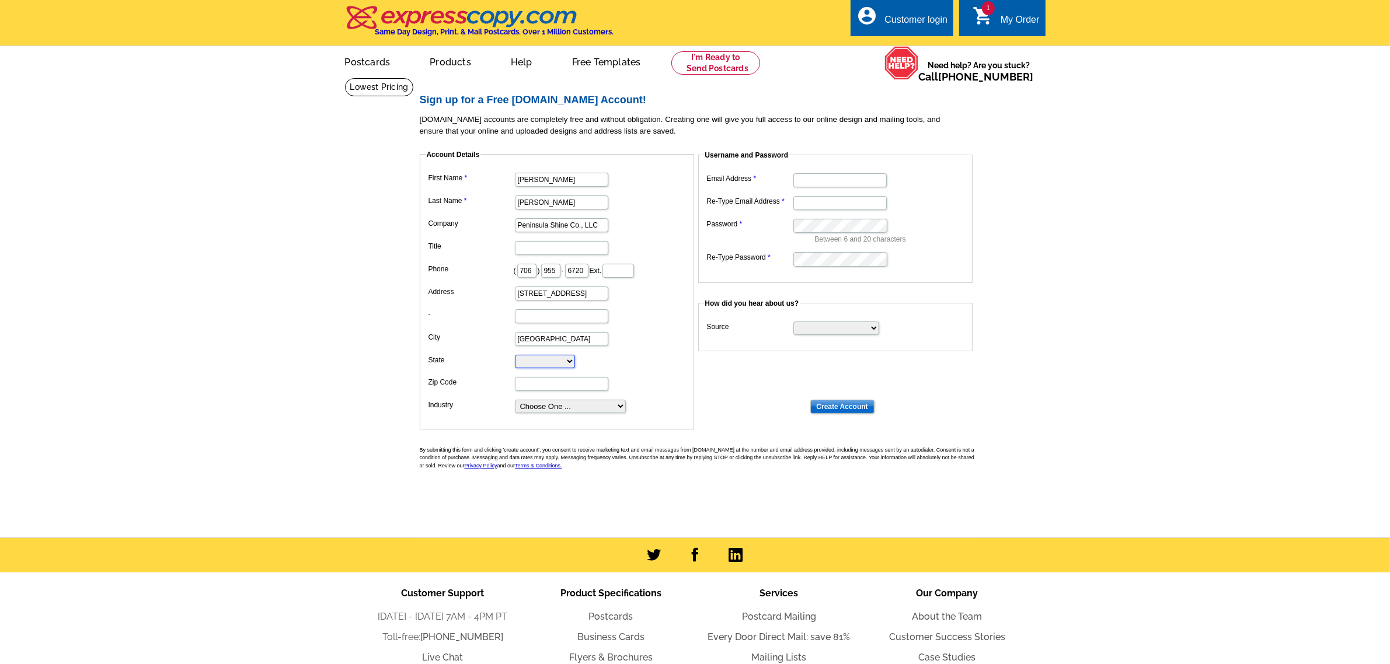
type input "98362-7519"
click at [818, 186] on input "Email Address" at bounding box center [839, 180] width 93 height 14
type input "[EMAIL_ADDRESS][DOMAIN_NAME]"
click at [813, 208] on input "Re-Type Email Address" at bounding box center [839, 203] width 93 height 14
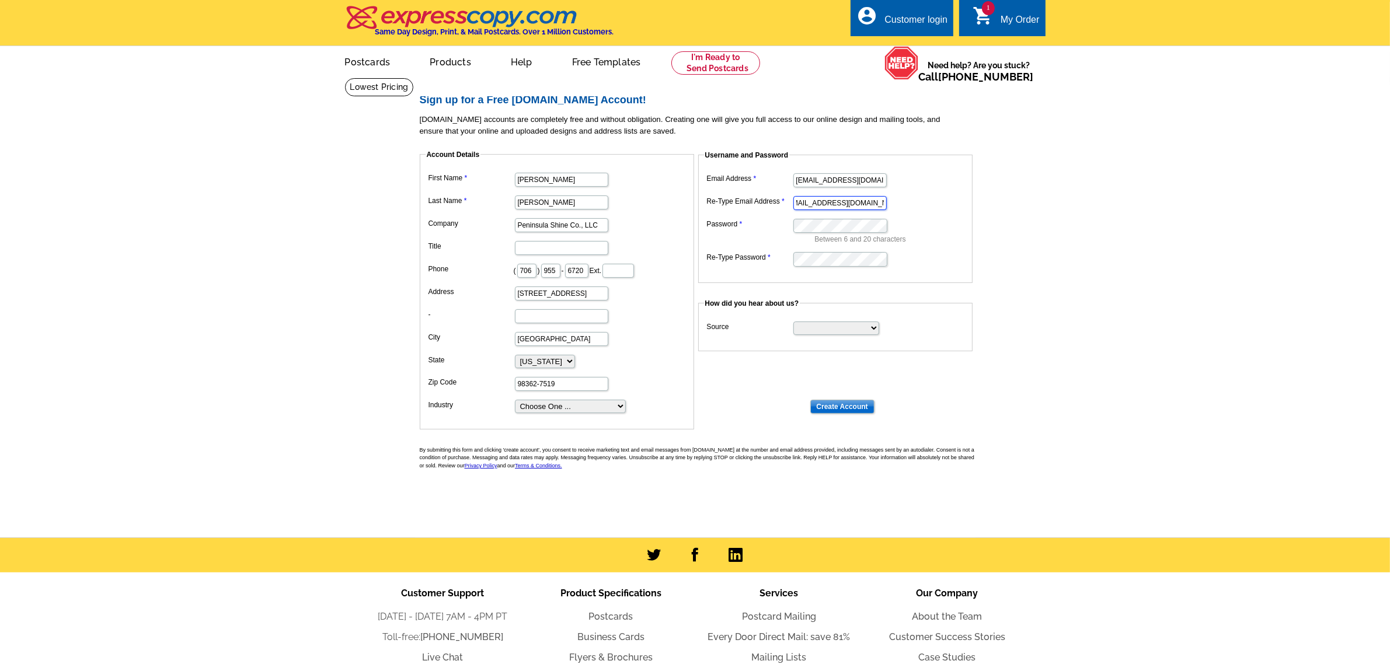
type input "[EMAIL_ADDRESS][DOMAIN_NAME]"
click at [810, 328] on select "Search Engine Television Ad Direct Mail Postcard Email Referred by a friend Oth…" at bounding box center [836, 328] width 86 height 13
select select "referral"
click at [793, 322] on select "Search Engine Television Ad Direct Mail Postcard Email Referred by a friend Oth…" at bounding box center [836, 328] width 86 height 13
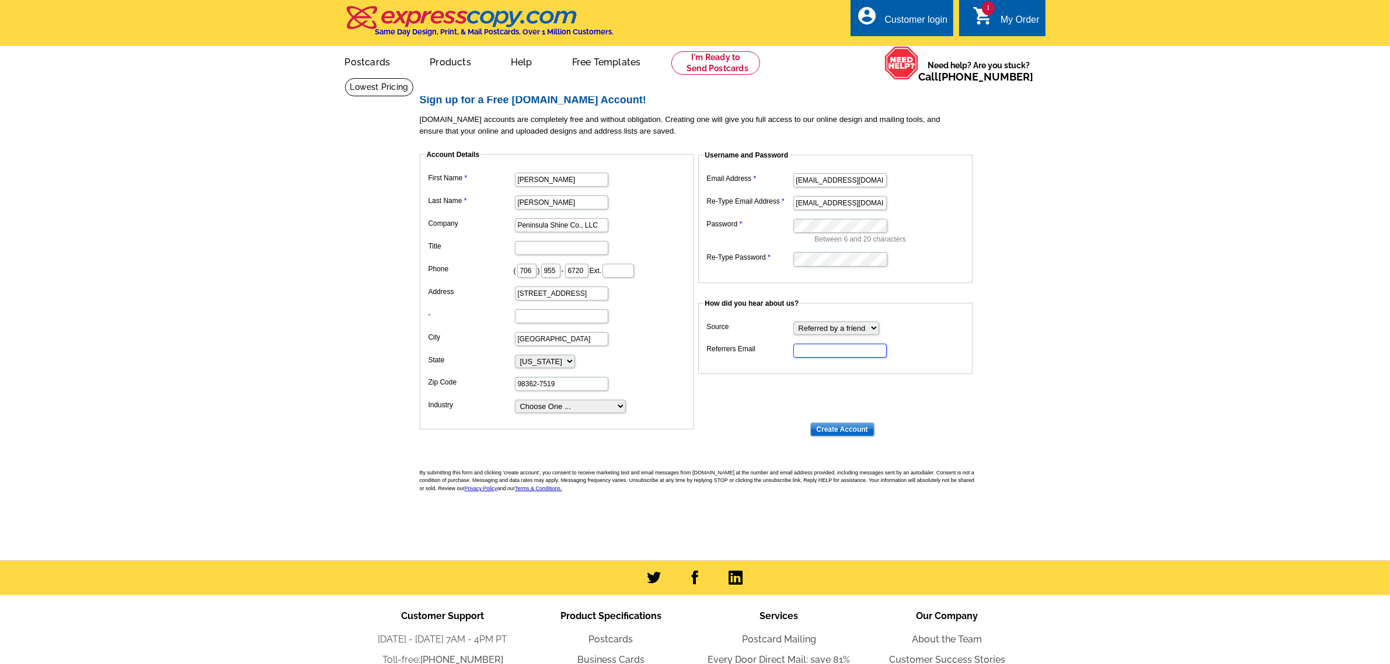
click at [816, 351] on input "Referrers Email" at bounding box center [839, 351] width 93 height 14
type input "i"
type input "r"
type input "b"
type input "i"
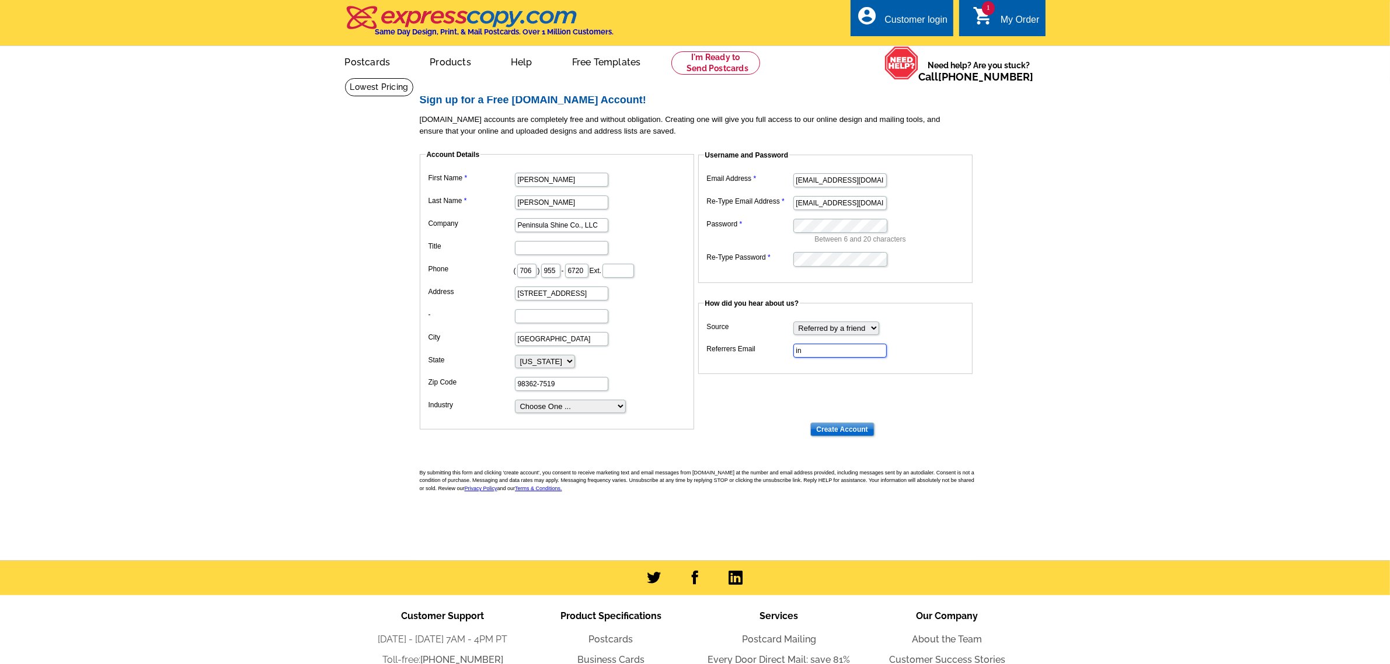
type input "i"
type input "[EMAIL_ADDRESS][DOMAIN_NAME]"
click at [835, 423] on input "Create Account" at bounding box center [842, 430] width 64 height 14
